Goal: Information Seeking & Learning: Check status

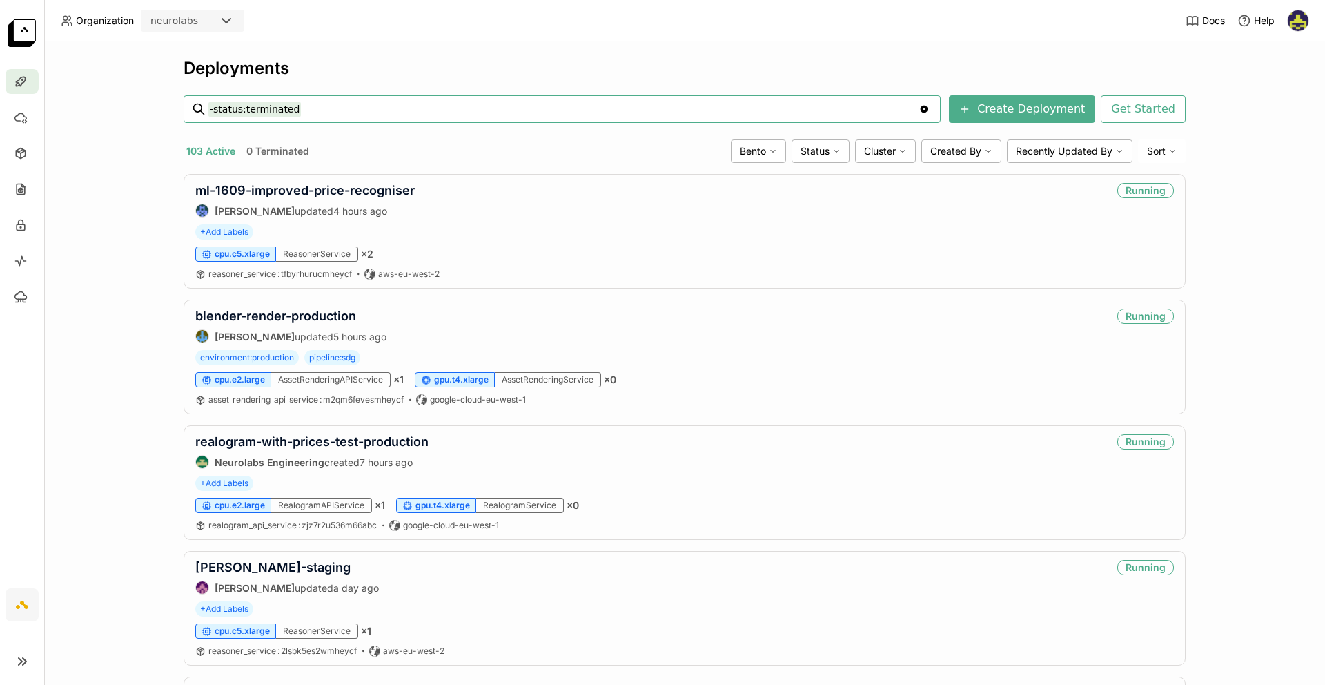
click at [327, 104] on input "-status:terminated" at bounding box center [563, 109] width 710 height 22
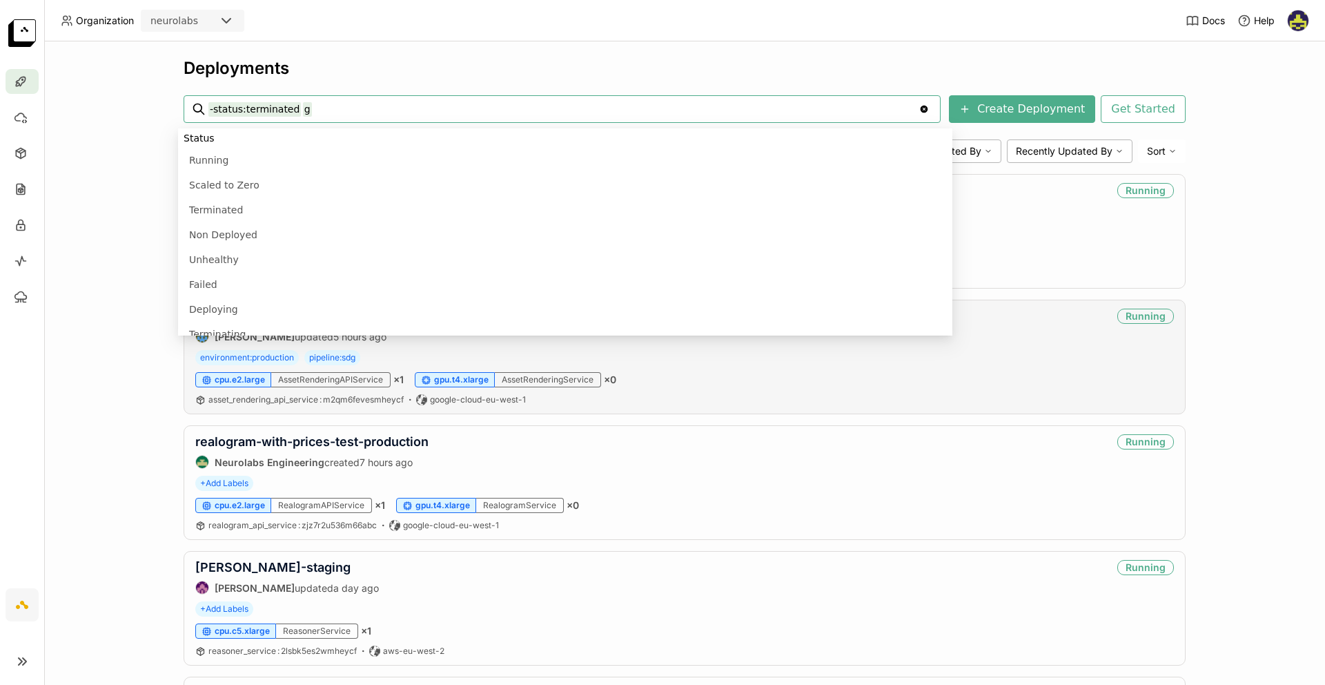
scroll to position [422, 0]
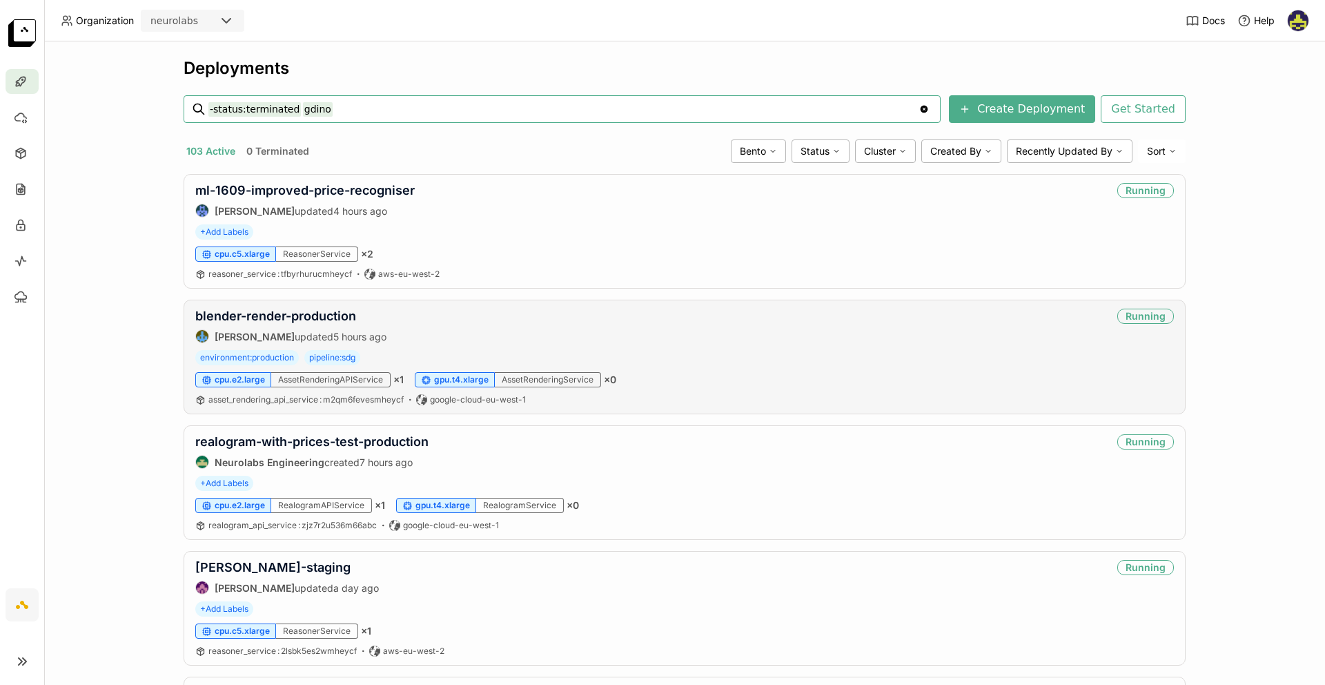
type input "-status:terminated gdino"
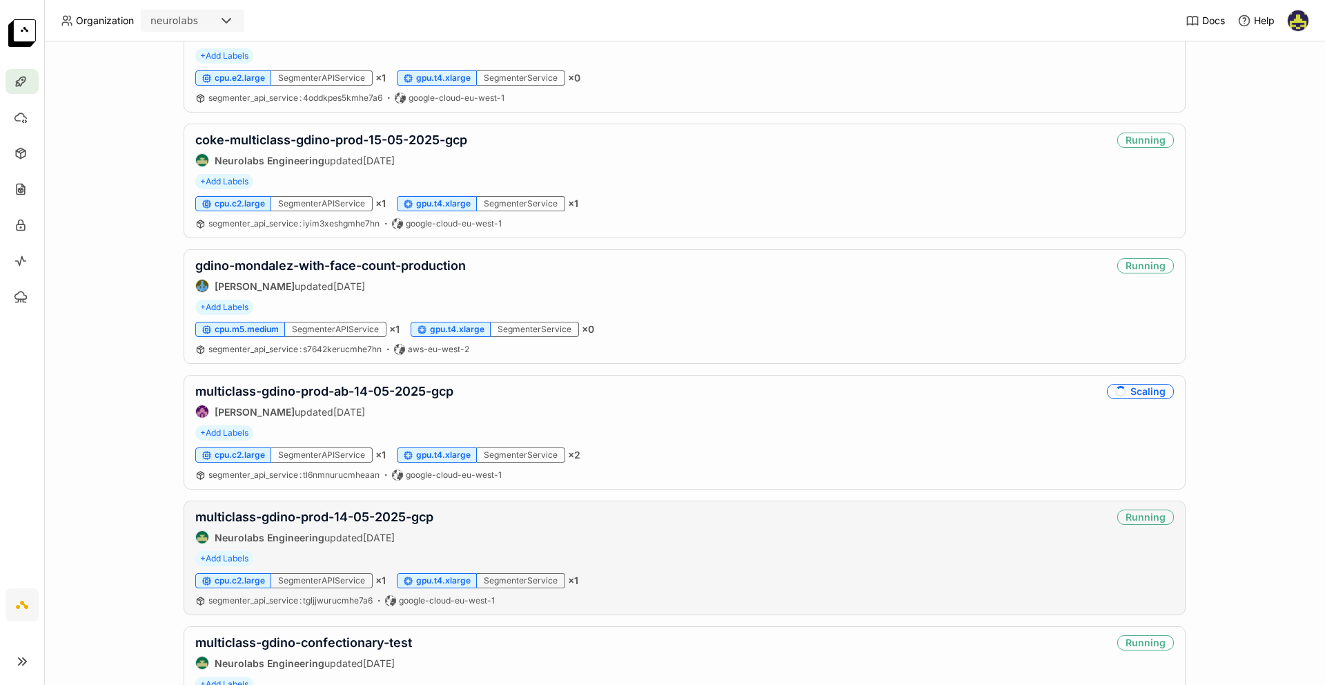
scroll to position [381, 0]
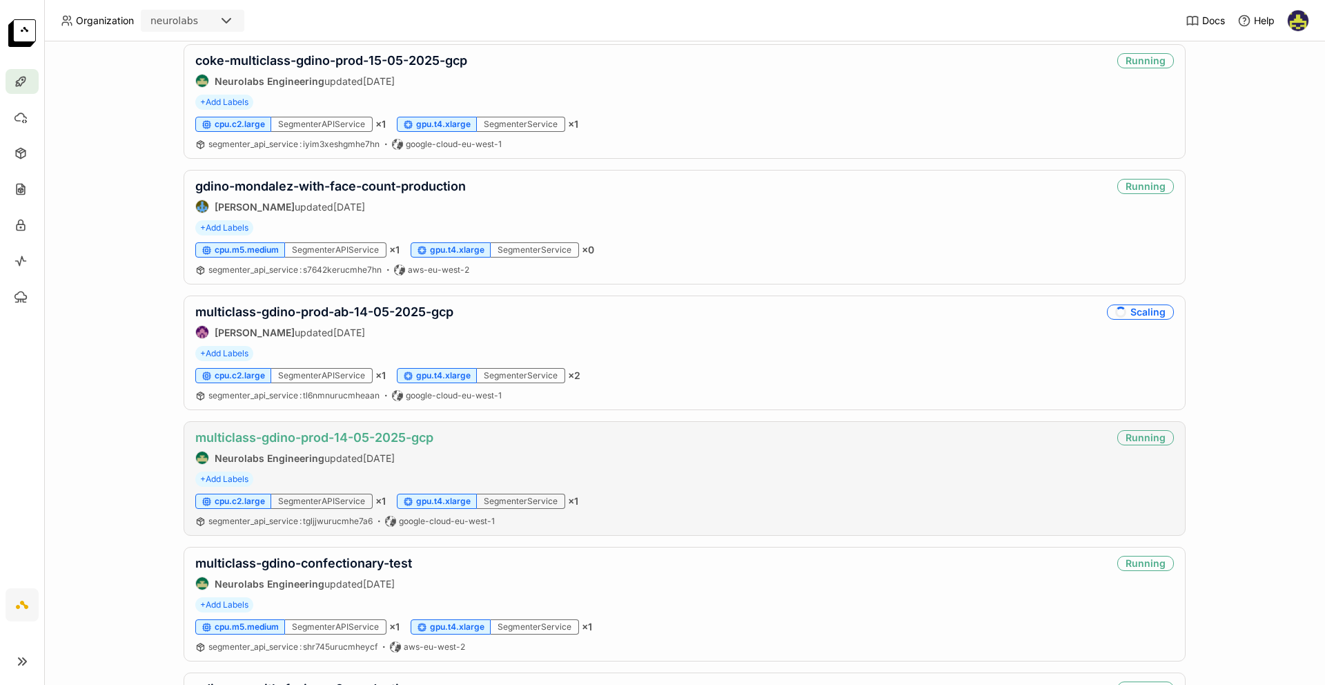
click at [279, 442] on link "multiclass-gdino-prod-14-05-2025-gcp" at bounding box center [314, 437] width 238 height 14
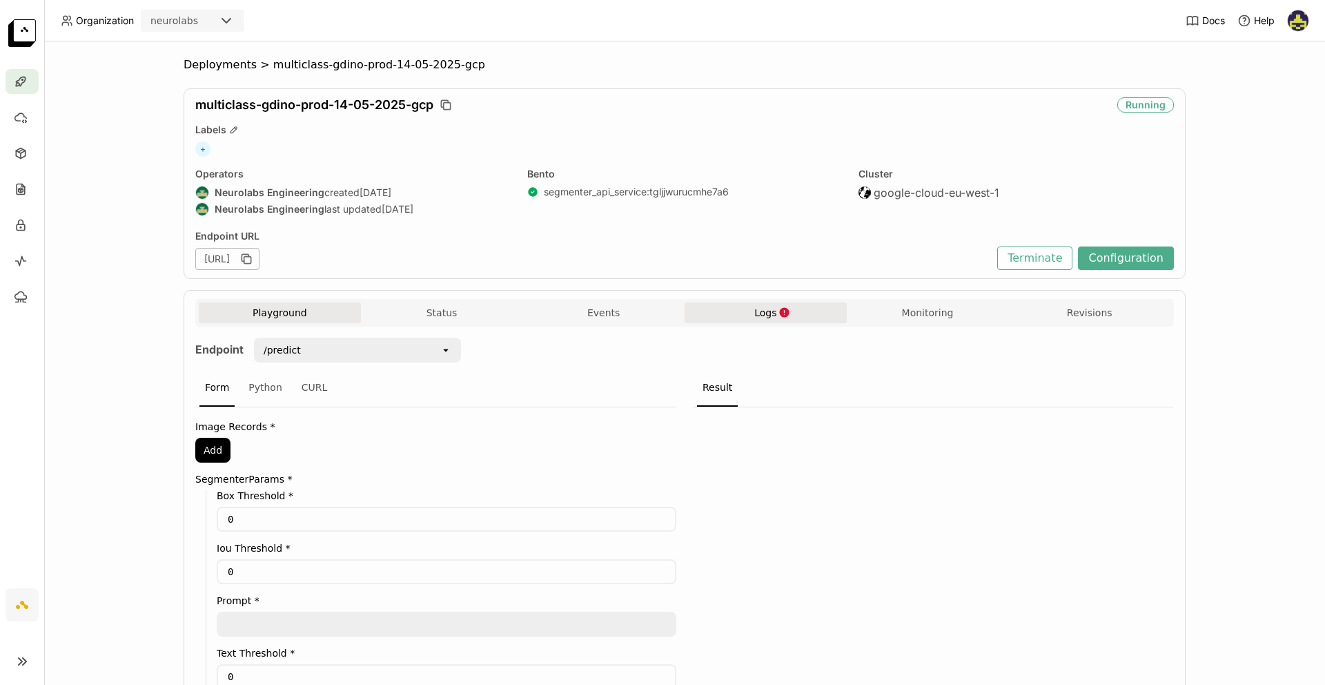
click at [740, 307] on button "Logs" at bounding box center [766, 312] width 162 height 21
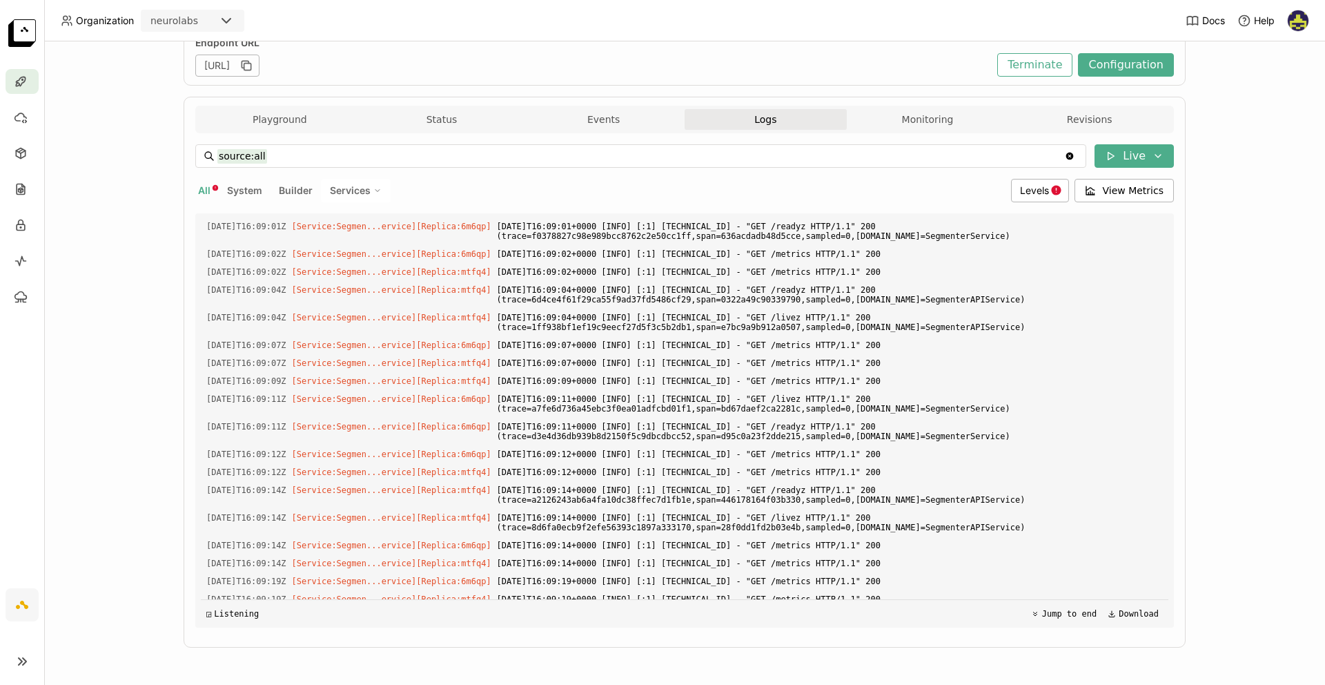
scroll to position [242, 0]
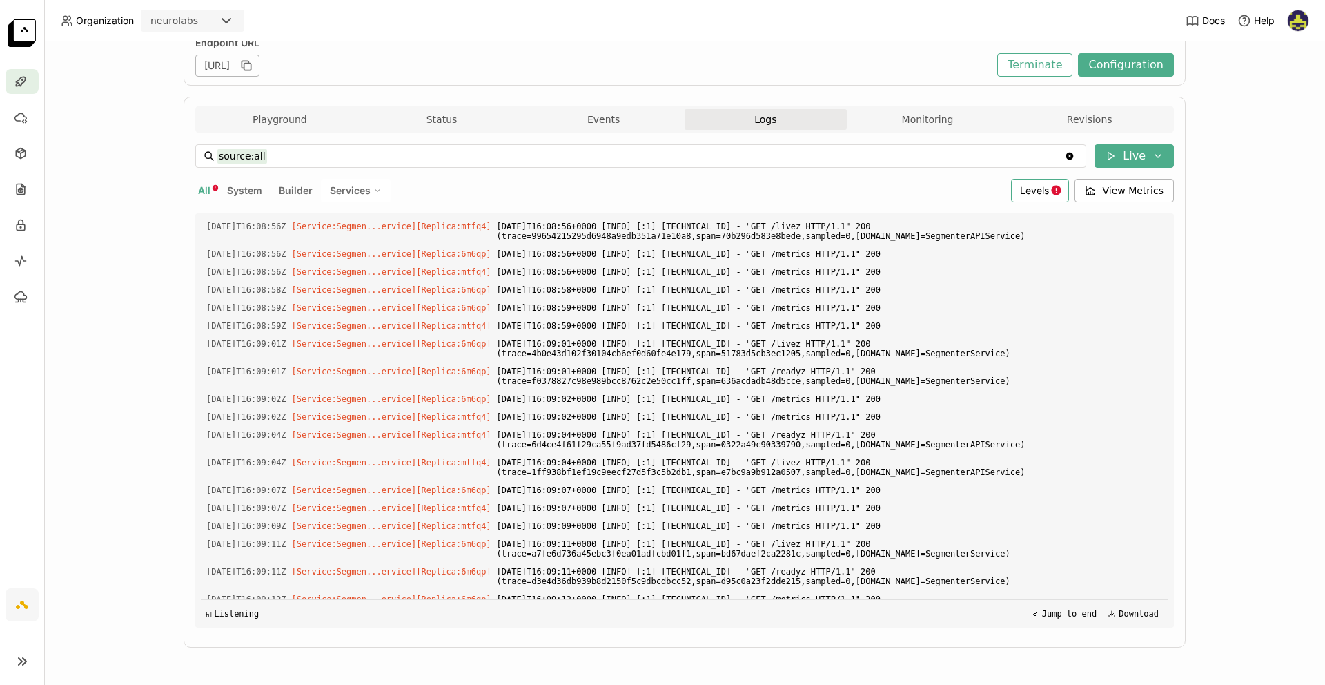
click at [1023, 189] on span "Levels" at bounding box center [1034, 190] width 29 height 12
click at [964, 315] on div "Error" at bounding box center [986, 323] width 149 height 17
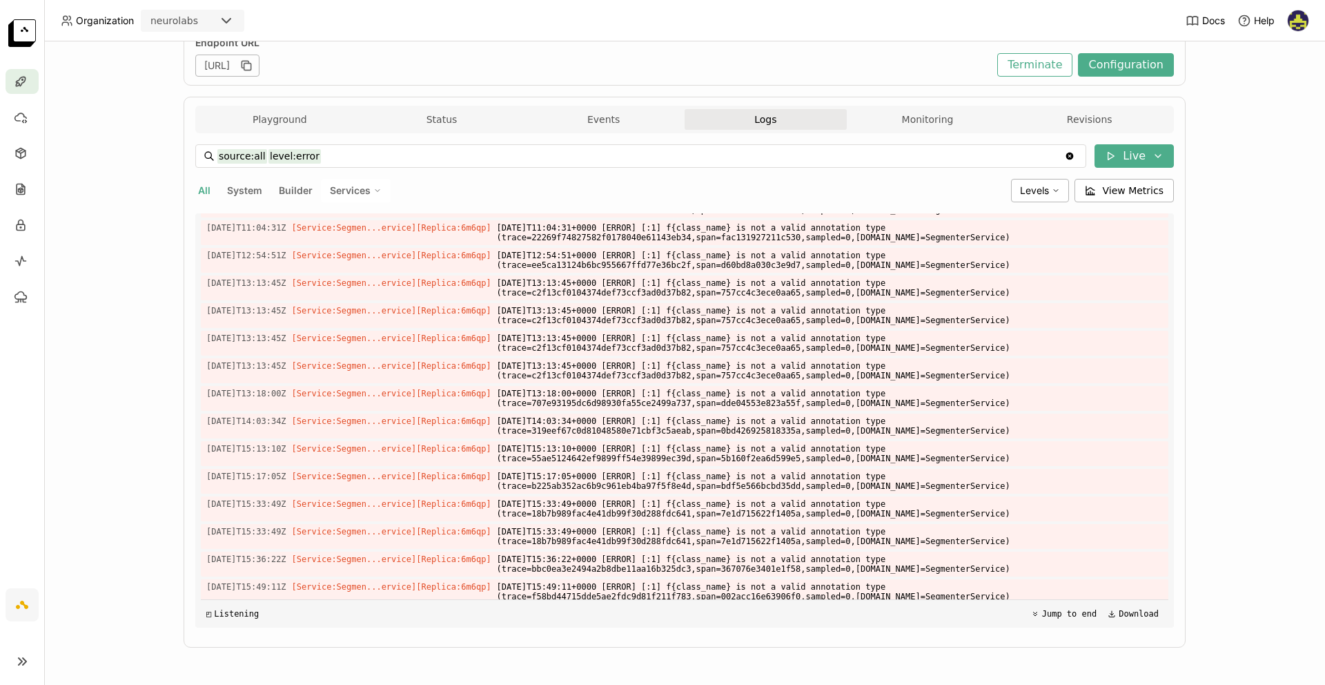
scroll to position [1794, 0]
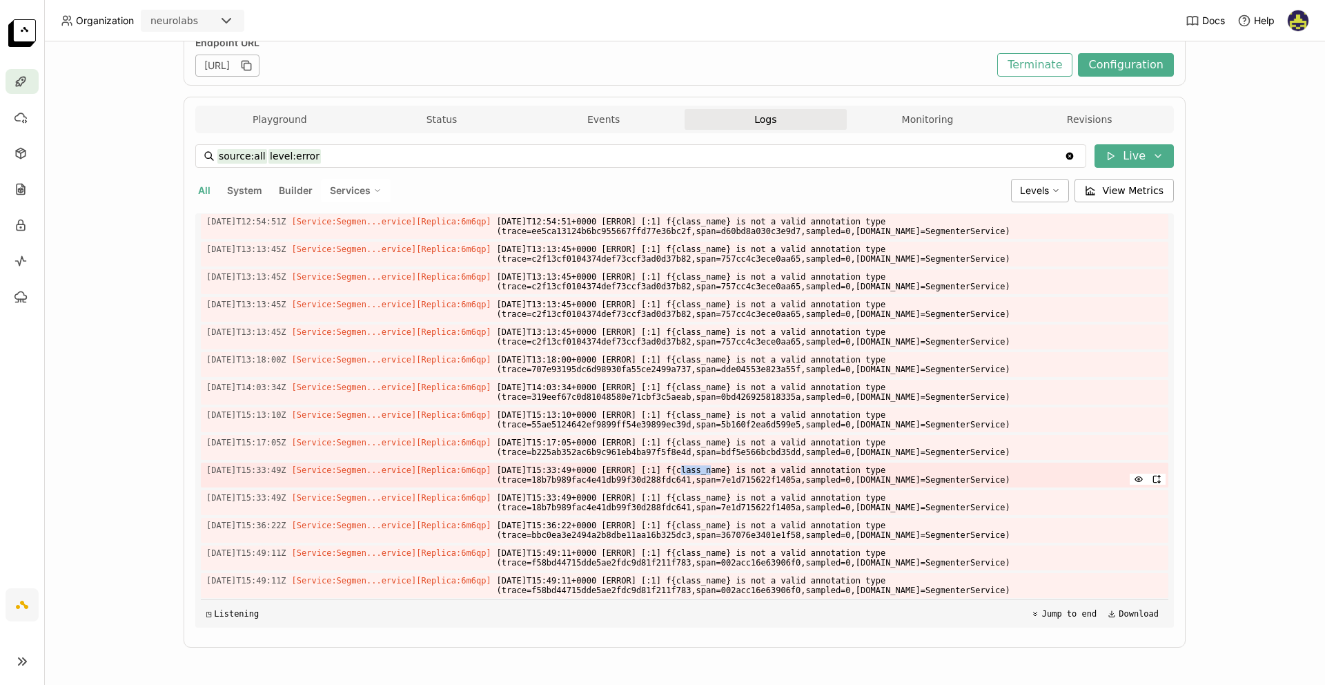
drag, startPoint x: 697, startPoint y: 470, endPoint x: 724, endPoint y: 470, distance: 26.9
click at [724, 470] on span "[DATE]T15:33:49+0000 [ERROR] [:1] f{class_name} is not a valid annotation type …" at bounding box center [830, 474] width 666 height 25
click at [694, 474] on span "[DATE]T15:33:49+0000 [ERROR] [:1] f{class_name} is not a valid annotation type …" at bounding box center [830, 474] width 666 height 25
drag, startPoint x: 680, startPoint y: 480, endPoint x: 889, endPoint y: 474, distance: 209.2
click at [889, 474] on span "[DATE]T15:33:49+0000 [ERROR] [:1] f{class_name} is not a valid annotation type …" at bounding box center [830, 474] width 666 height 25
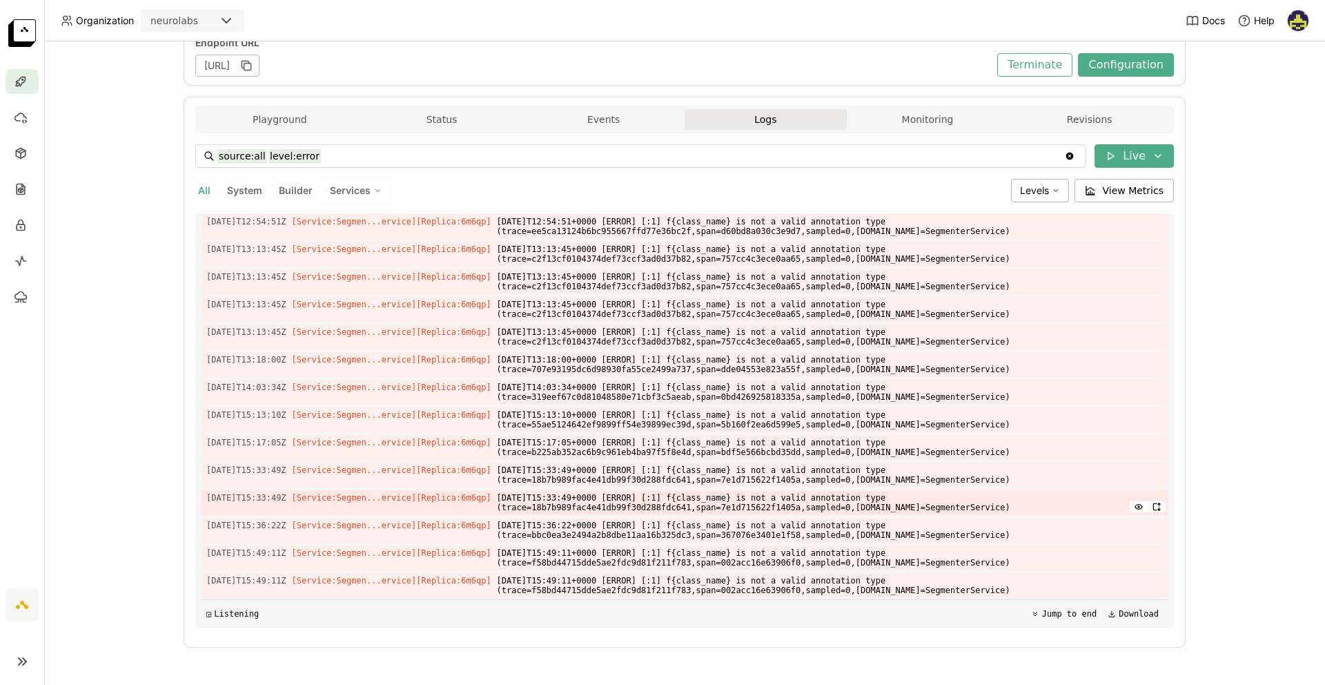
click at [758, 512] on span "[DATE]T15:33:49+0000 [ERROR] [:1] f{class_name} is not a valid annotation type …" at bounding box center [830, 502] width 666 height 25
drag, startPoint x: 700, startPoint y: 500, endPoint x: 941, endPoint y: 494, distance: 241.0
click at [941, 494] on span "[DATE]T15:33:49+0000 [ERROR] [:1] f{class_name} is not a valid annotation type …" at bounding box center [830, 502] width 666 height 25
click at [717, 532] on span "[DATE]T15:36:22+0000 [ERROR] [:1] f{class_name} is not a valid annotation type …" at bounding box center [830, 530] width 666 height 25
drag, startPoint x: 700, startPoint y: 527, endPoint x: 768, endPoint y: 527, distance: 68.3
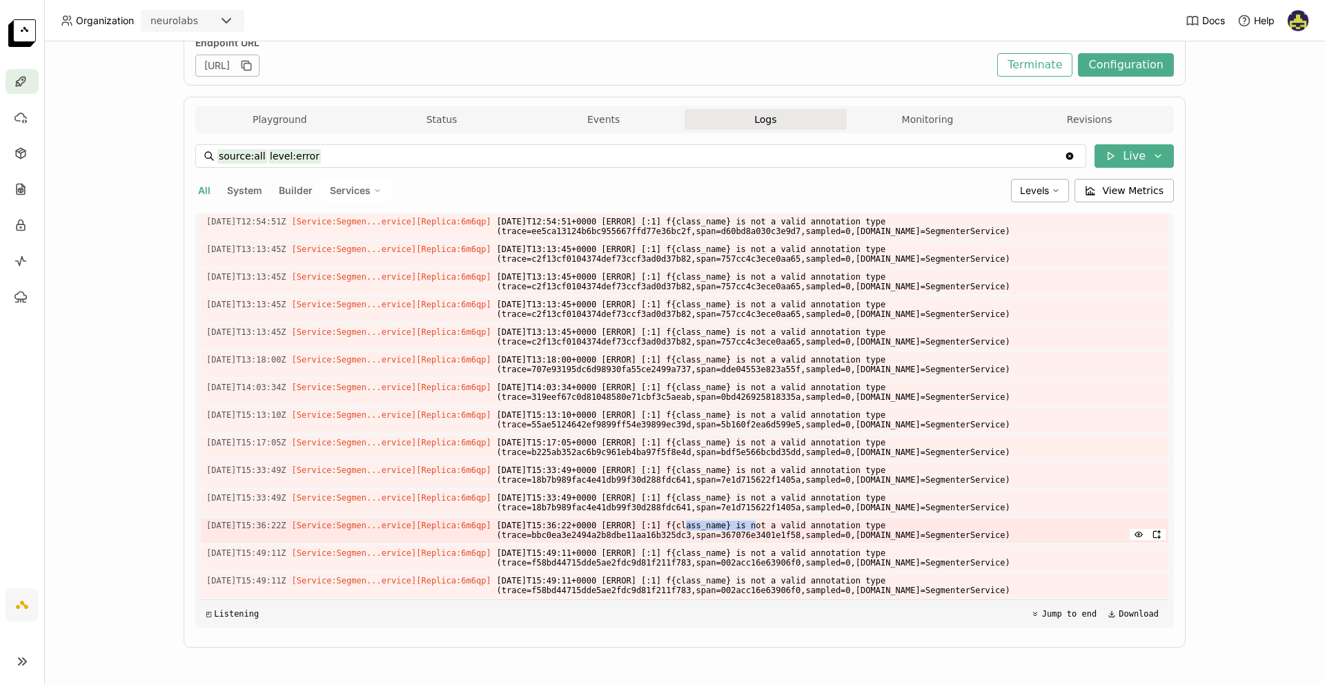
click at [768, 527] on span "[DATE]T15:36:22+0000 [ERROR] [:1] f{class_name} is not a valid annotation type …" at bounding box center [830, 530] width 666 height 25
click at [771, 527] on span "[DATE]T15:36:22+0000 [ERROR] [:1] f{class_name} is not a valid annotation type …" at bounding box center [830, 530] width 666 height 25
drag, startPoint x: 770, startPoint y: 527, endPoint x: 915, endPoint y: 524, distance: 145.0
click at [915, 524] on span "[DATE]T15:36:22+0000 [ERROR] [:1] f{class_name} is not a valid annotation type …" at bounding box center [830, 530] width 666 height 25
click at [694, 527] on span "[DATE]T15:36:22+0000 [ERROR] [:1] f{class_name} is not a valid annotation type …" at bounding box center [830, 530] width 666 height 25
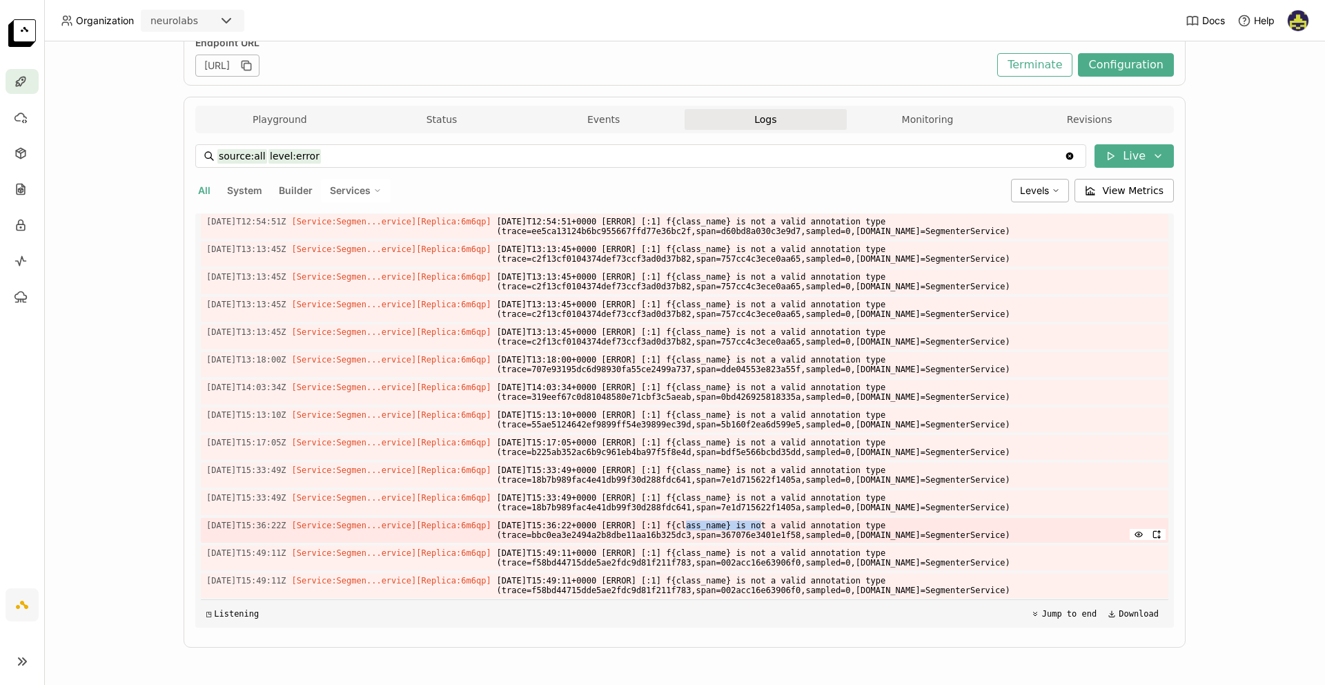
drag, startPoint x: 700, startPoint y: 527, endPoint x: 785, endPoint y: 529, distance: 84.9
click at [784, 529] on span "[DATE]T15:36:22+0000 [ERROR] [:1] f{class_name} is not a valid annotation type …" at bounding box center [830, 530] width 666 height 25
click at [785, 529] on span "[DATE]T15:36:22+0000 [ERROR] [:1] f{class_name} is not a valid annotation type …" at bounding box center [830, 530] width 666 height 25
drag, startPoint x: 915, startPoint y: 583, endPoint x: 676, endPoint y: 584, distance: 238.8
click at [676, 584] on span "[DATE]T15:49:11+0000 [ERROR] [:1] f{class_name} is not a valid annotation type …" at bounding box center [830, 585] width 666 height 25
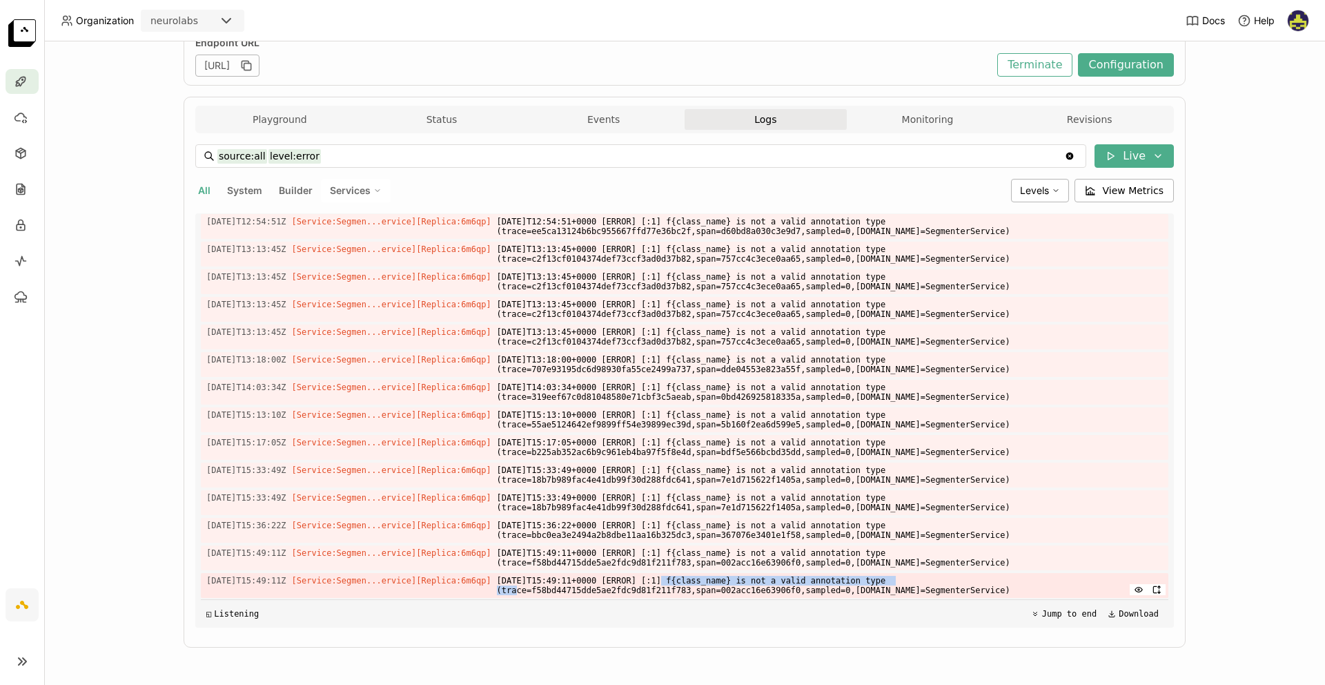
click at [676, 584] on span "[DATE]T15:49:11+0000 [ERROR] [:1] f{class_name} is not a valid annotation type …" at bounding box center [830, 585] width 666 height 25
click at [753, 529] on span "[DATE]T15:36:22+0000 [ERROR] [:1] f{class_name} is not a valid annotation type …" at bounding box center [830, 530] width 666 height 25
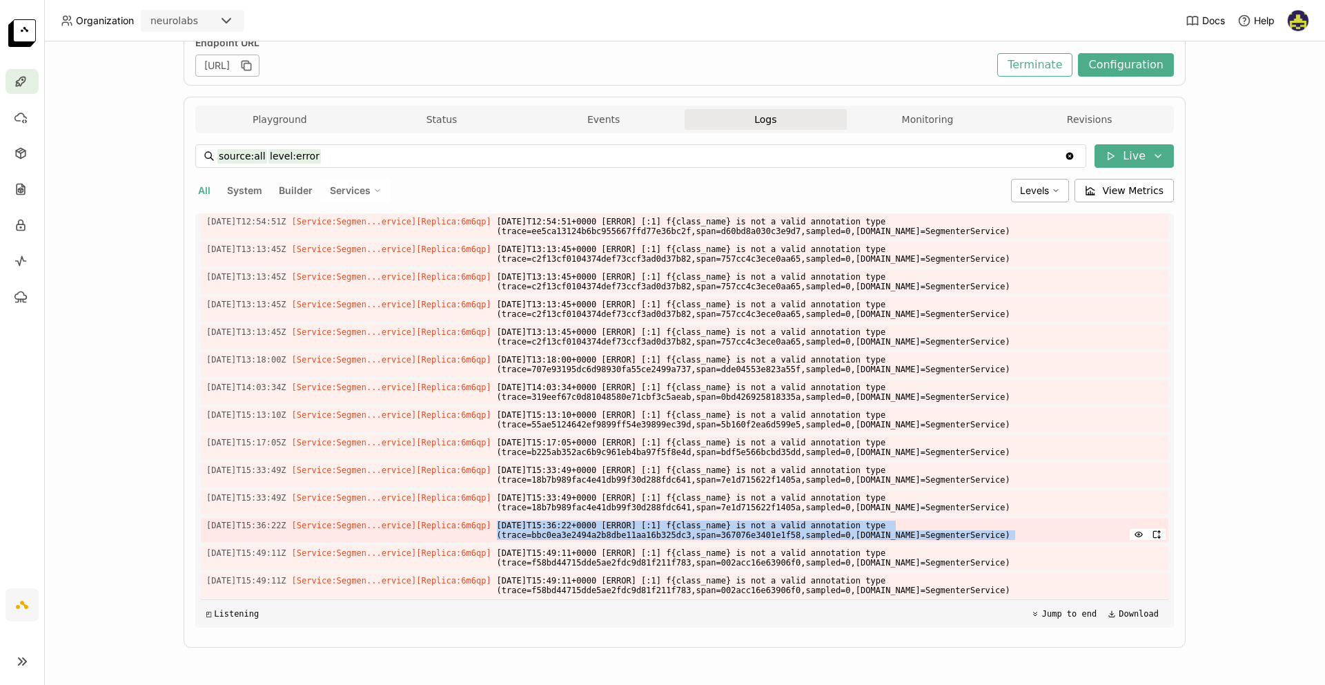
click at [753, 529] on span "[DATE]T15:36:22+0000 [ERROR] [:1] f{class_name} is not a valid annotation type …" at bounding box center [830, 530] width 666 height 25
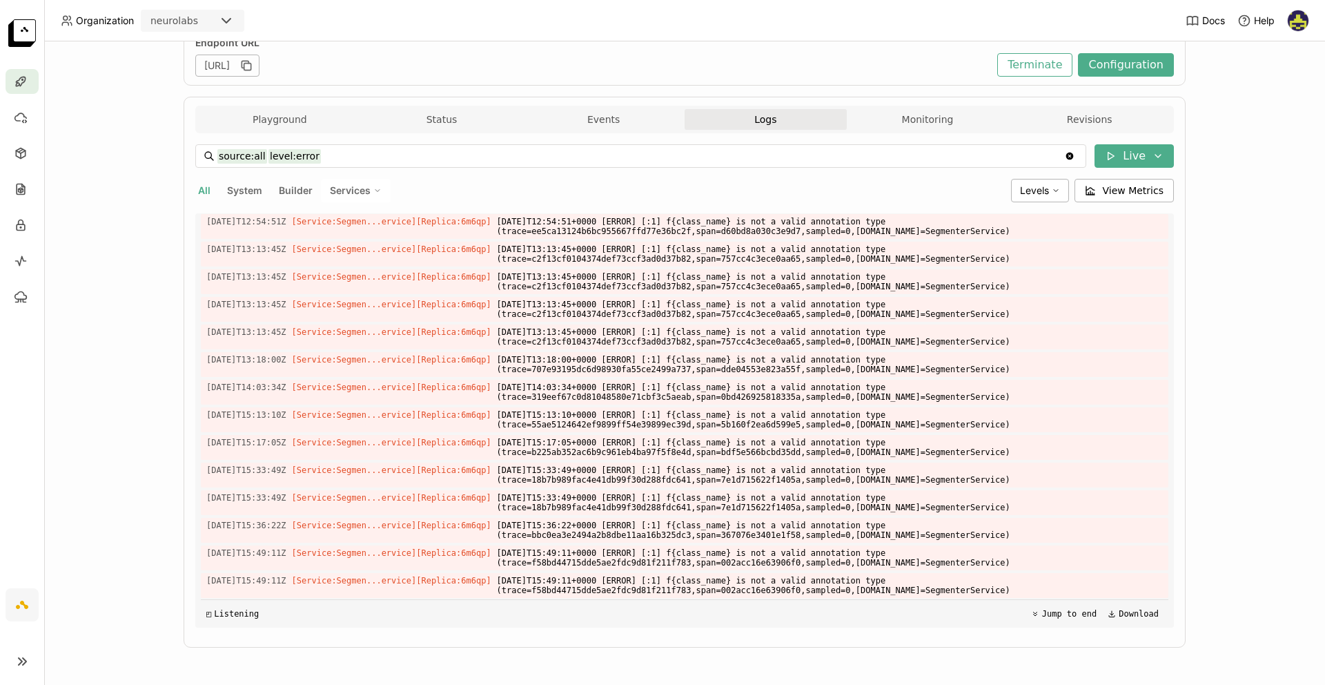
click at [339, 191] on span "Services" at bounding box center [350, 190] width 41 height 12
click at [315, 251] on div "SegmenterService" at bounding box center [307, 257] width 149 height 17
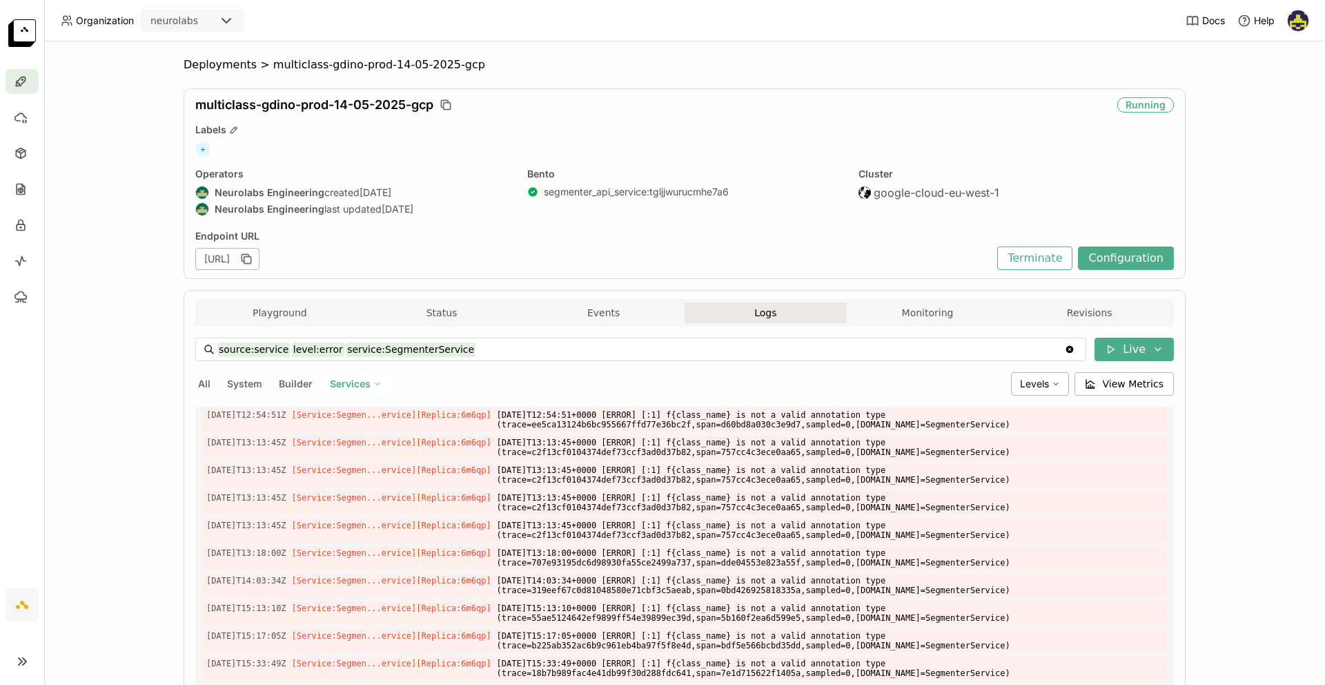
click at [198, 384] on span "All" at bounding box center [204, 384] width 12 height 12
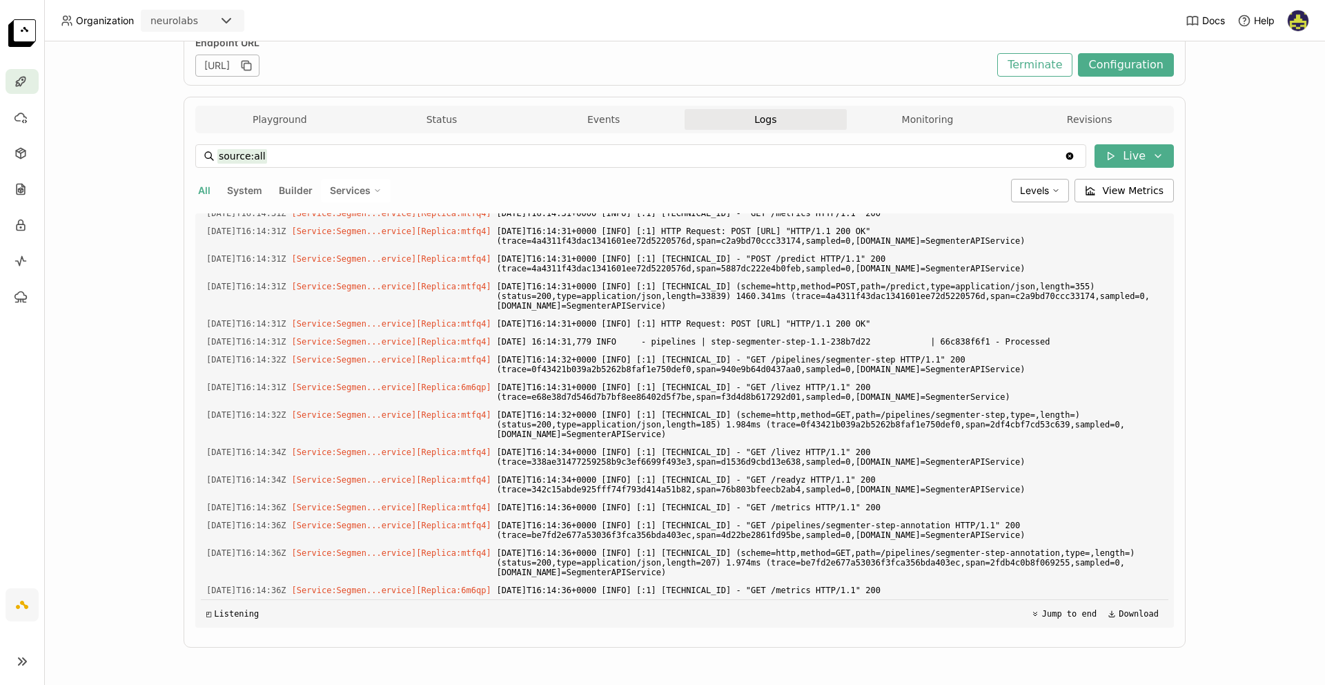
scroll to position [5704, 0]
click at [362, 186] on span "Services" at bounding box center [350, 190] width 41 height 12
click at [349, 253] on div "SegmenterService" at bounding box center [307, 257] width 149 height 17
type input "source:service service:SegmenterService"
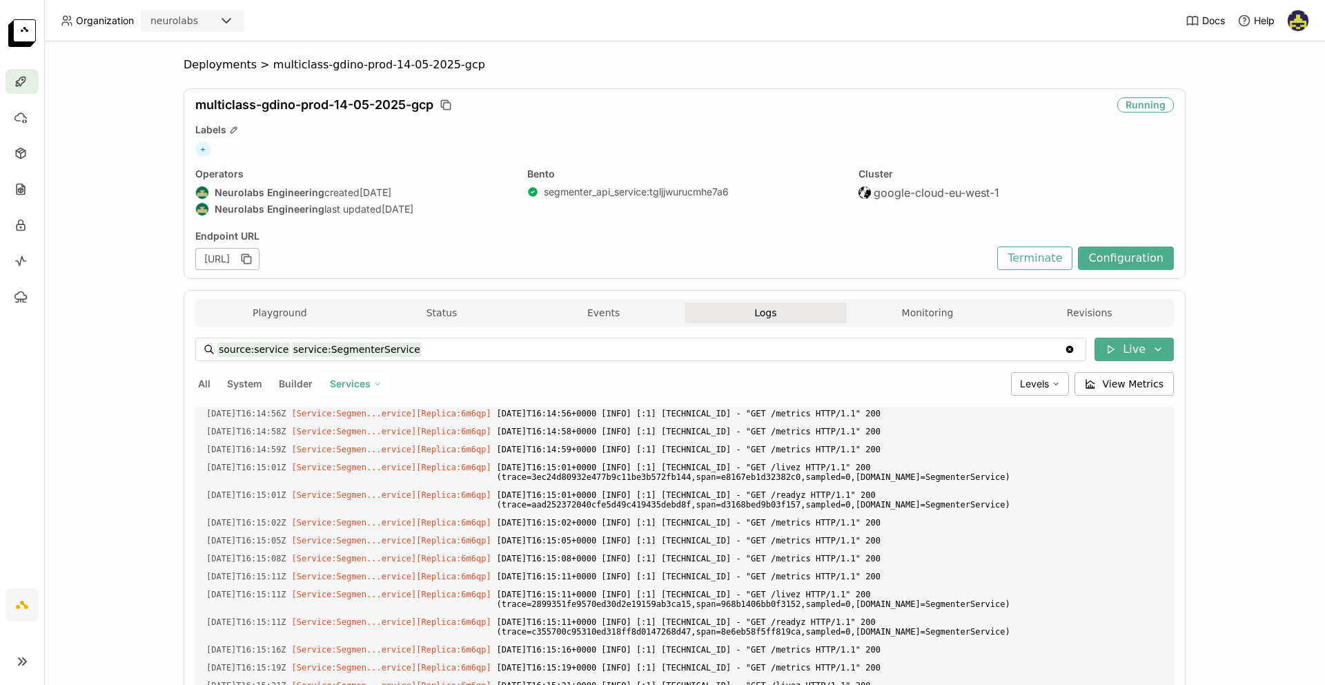
scroll to position [4344, 0]
